Goal: Information Seeking & Learning: Learn about a topic

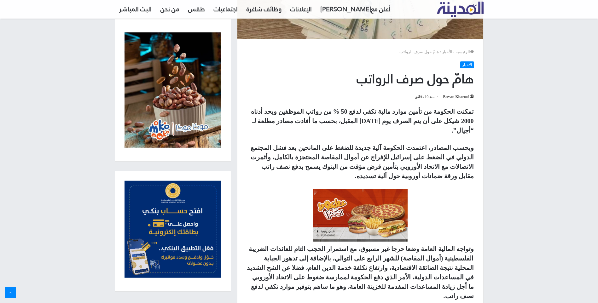
scroll to position [221, 0]
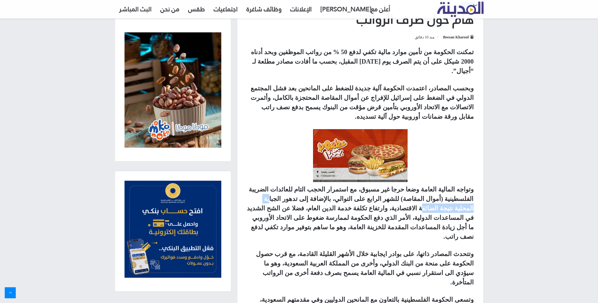
drag, startPoint x: 348, startPoint y: 181, endPoint x: 301, endPoint y: 178, distance: 47.3
click at [301, 186] on strong "وتواجه المالية العامة وضعا حرجا غير مسبوق، مع استمرار الحجب التام للعائدات الضر…" at bounding box center [360, 213] width 227 height 54
drag, startPoint x: 462, startPoint y: 186, endPoint x: 407, endPoint y: 188, distance: 55.5
click at [407, 188] on strong "وتواجه المالية العامة وضعا حرجا غير مسبوق، مع استمرار الحجب التام للعائدات الضر…" at bounding box center [360, 213] width 227 height 54
drag, startPoint x: 407, startPoint y: 188, endPoint x: 344, endPoint y: 197, distance: 63.0
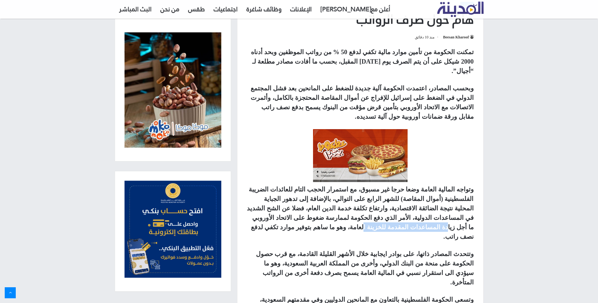
click at [344, 197] on strong "وتواجه المالية العامة وضعا حرجا غير مسبوق، مع استمرار الحجب التام للعائدات الضر…" at bounding box center [360, 213] width 227 height 54
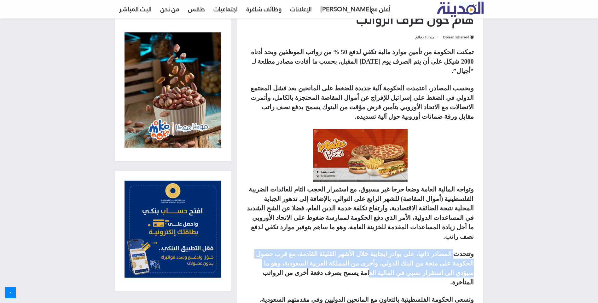
drag, startPoint x: 458, startPoint y: 221, endPoint x: 272, endPoint y: 236, distance: 186.0
click at [272, 249] on p "وتتحدث المصادر ذاتها، على بوادر ايجابية خلال الأشهر القليلة القادمة، مع قرب حصو…" at bounding box center [360, 268] width 227 height 38
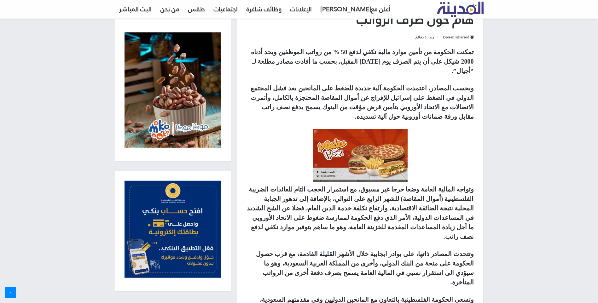
click at [407, 251] on strong "وتتحدث المصادر ذاتها، على بوادر ايجابية خلال الأشهر القليلة القادمة، مع قرب حصو…" at bounding box center [365, 268] width 218 height 35
drag, startPoint x: 365, startPoint y: 258, endPoint x: 310, endPoint y: 258, distance: 55.8
click at [310, 295] on p "وتسعى الحكومة الفلسطينية بالتعاون مع المانحين الدوليين وفي مقدمتهم السعودية، لت…" at bounding box center [360, 309] width 227 height 28
drag, startPoint x: 310, startPoint y: 258, endPoint x: 279, endPoint y: 260, distance: 31.0
click at [279, 296] on strong "وتسعى الحكومة الفلسطينية بالتعاون مع المانحين الدوليين وفي مقدمتهم السعودية، لت…" at bounding box center [367, 309] width 214 height 26
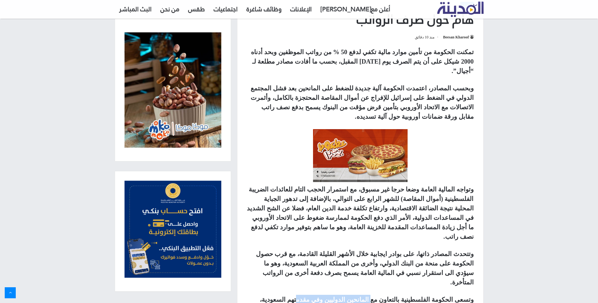
drag, startPoint x: 395, startPoint y: 262, endPoint x: 337, endPoint y: 262, distance: 57.4
click at [337, 296] on strong "وتسعى الحكومة الفلسطينية بالتعاون مع المانحين الدوليين وفي مقدمتهم السعودية، لت…" at bounding box center [367, 309] width 214 height 26
drag, startPoint x: 399, startPoint y: 272, endPoint x: 361, endPoint y: 272, distance: 37.8
click at [361, 296] on strong "وتسعى الحكومة الفلسطينية بالتعاون مع المانحين الدوليين وفي مقدمتهم السعودية، لت…" at bounding box center [367, 309] width 214 height 26
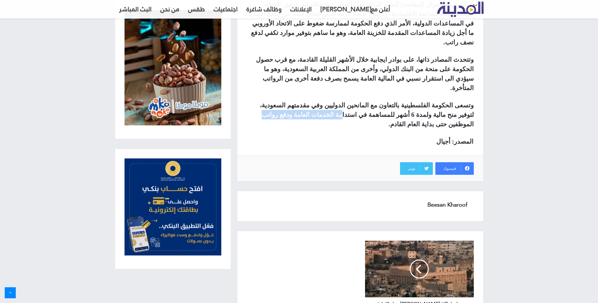
scroll to position [431, 0]
